Goal: Navigation & Orientation: Find specific page/section

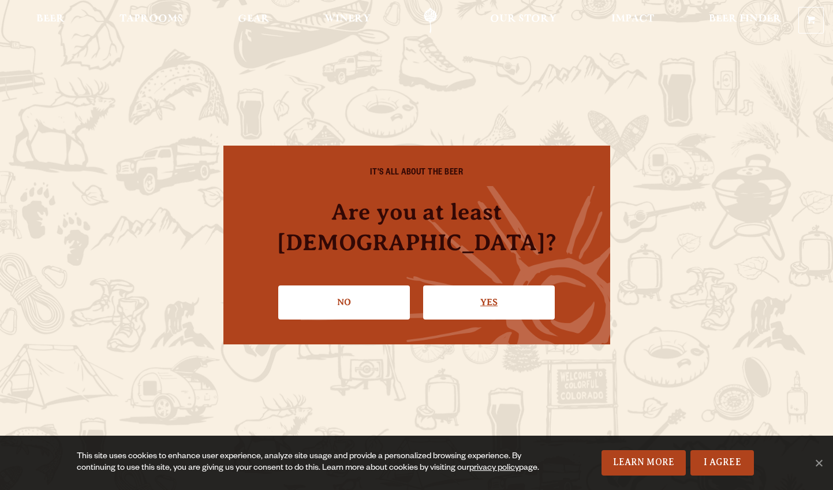
click at [494, 286] on link "Yes" at bounding box center [489, 301] width 132 height 33
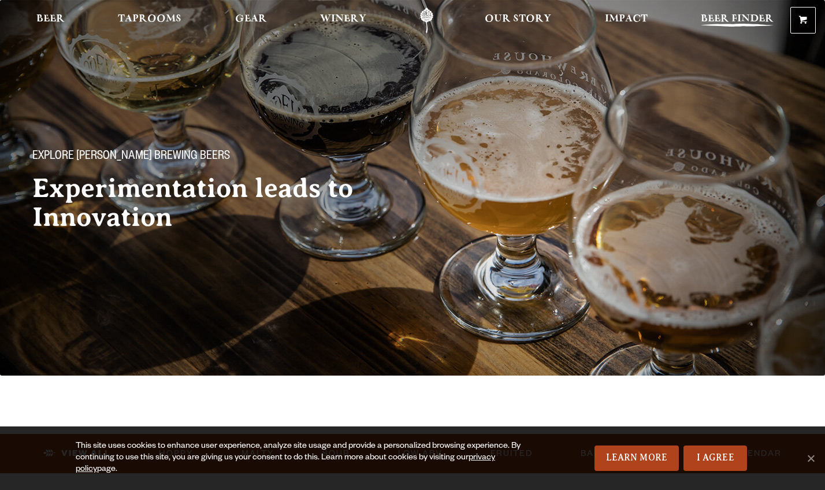
click at [747, 18] on span "Beer Finder" at bounding box center [737, 18] width 73 height 9
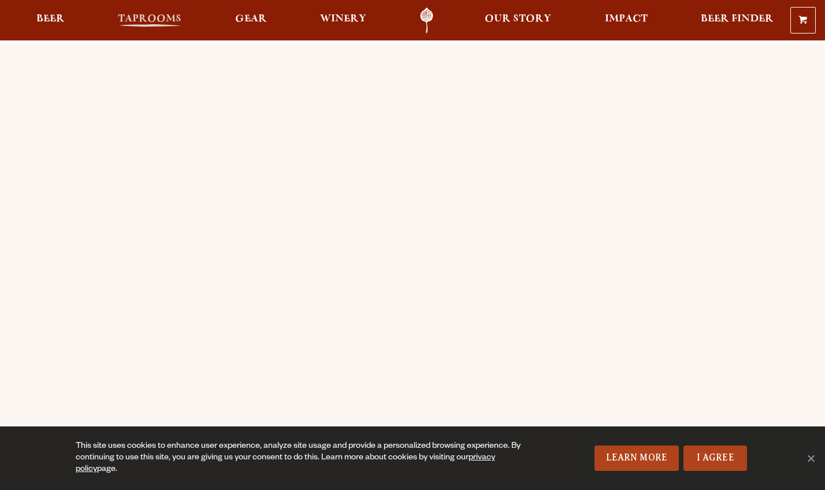
click at [143, 17] on span "Taprooms" at bounding box center [150, 18] width 64 height 9
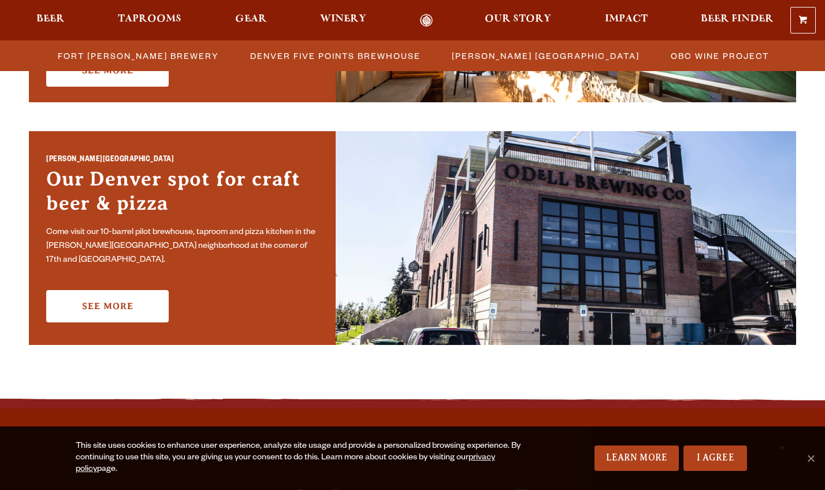
scroll to position [802, 0]
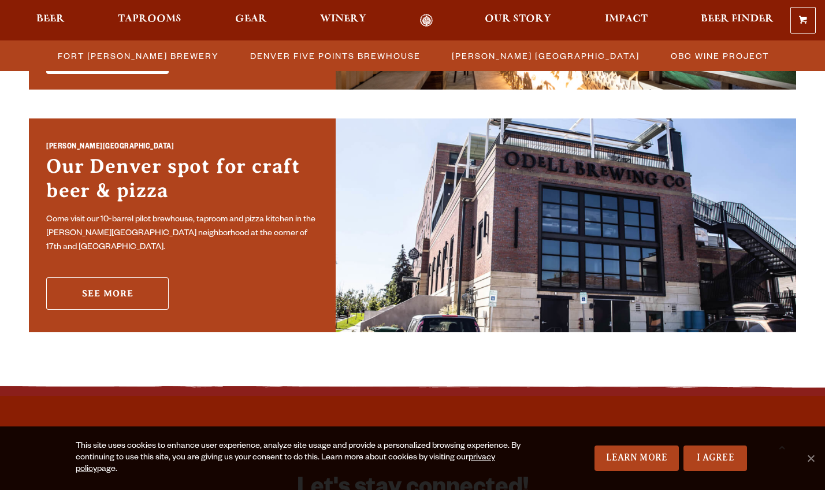
click at [106, 290] on link "See More" at bounding box center [107, 293] width 122 height 32
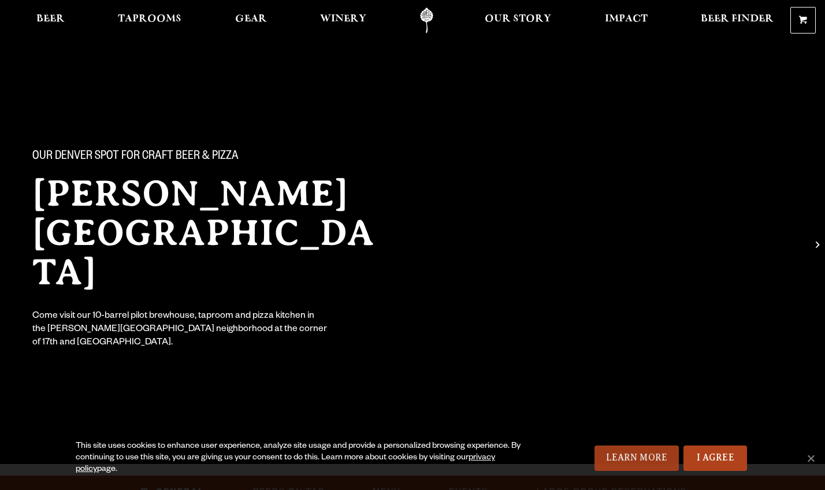
click at [654, 457] on link "Learn More" at bounding box center [636, 457] width 85 height 25
click at [339, 16] on span "Winery" at bounding box center [343, 18] width 46 height 9
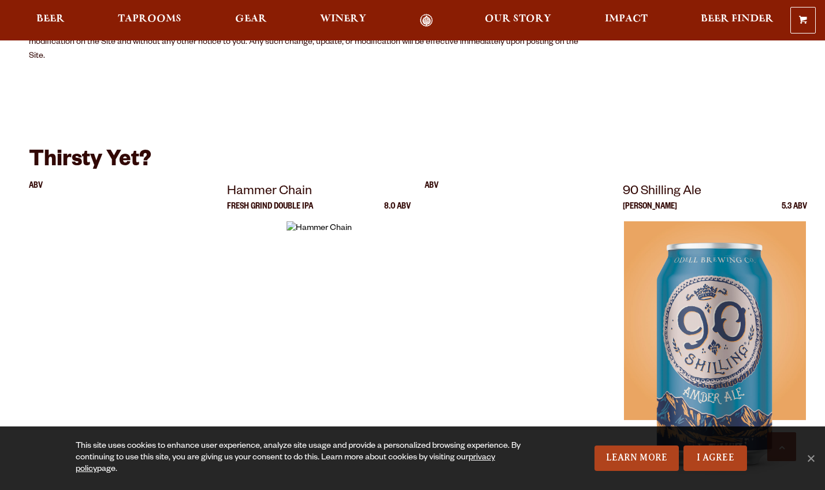
scroll to position [2134, 0]
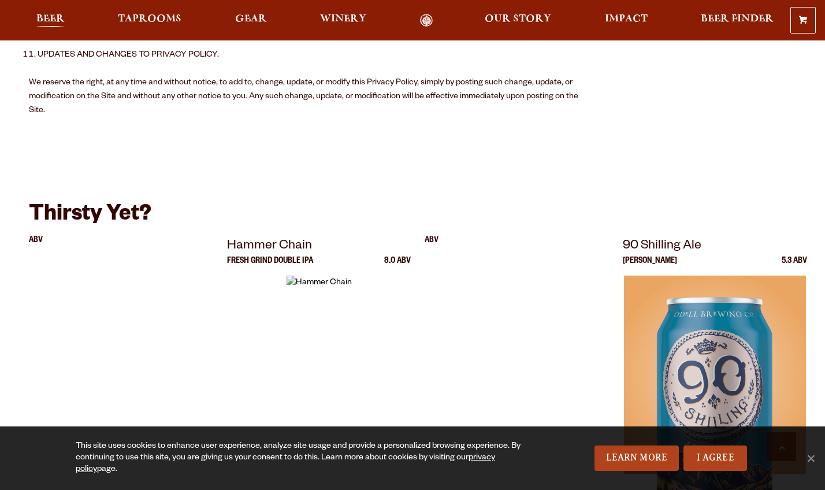
click at [51, 14] on span "Beer" at bounding box center [50, 18] width 28 height 9
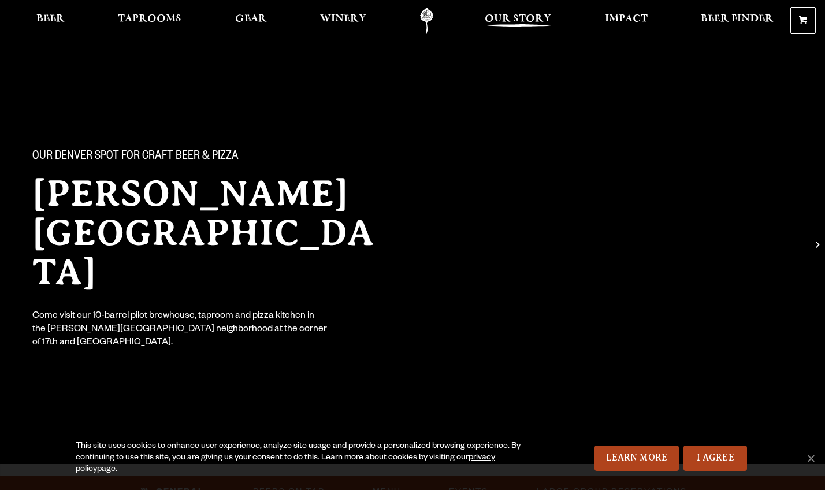
click at [502, 19] on span "Our Story" at bounding box center [518, 18] width 66 height 9
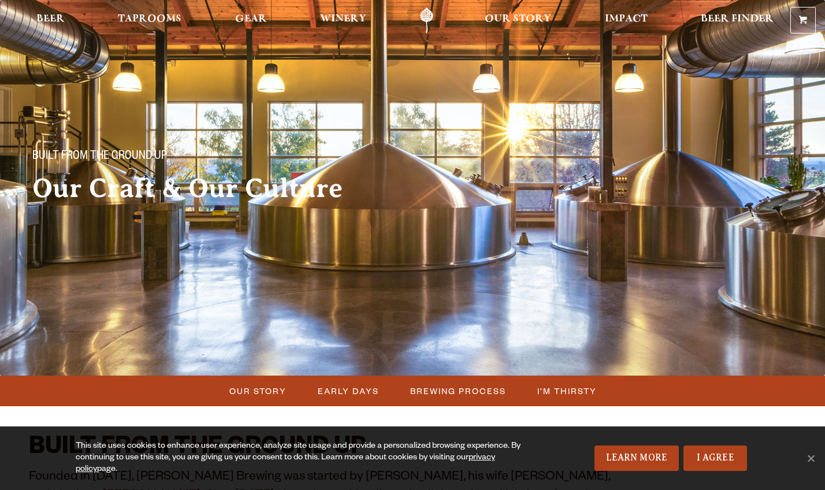
drag, startPoint x: 0, startPoint y: 0, endPoint x: 828, endPoint y: 47, distance: 829.5
